Goal: Communication & Community: Answer question/provide support

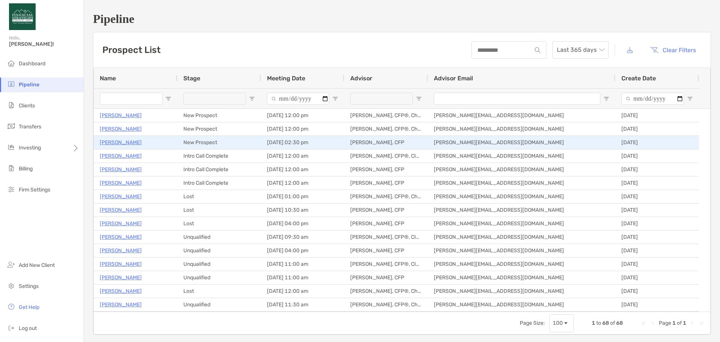
drag, startPoint x: 0, startPoint y: 0, endPoint x: 129, endPoint y: 143, distance: 192.1
click at [129, 143] on p "[PERSON_NAME]" at bounding box center [121, 142] width 42 height 9
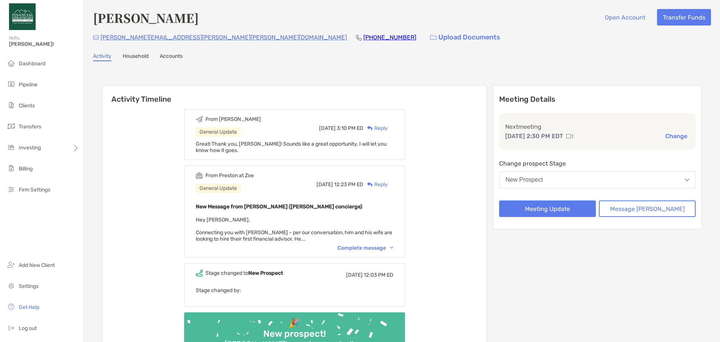
click at [388, 126] on div "Reply" at bounding box center [376, 128] width 24 height 8
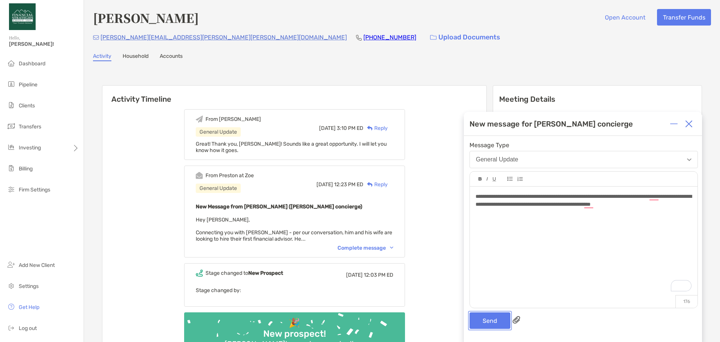
click at [491, 318] on button "Send" at bounding box center [490, 320] width 41 height 17
